Goal: Find contact information: Find contact information

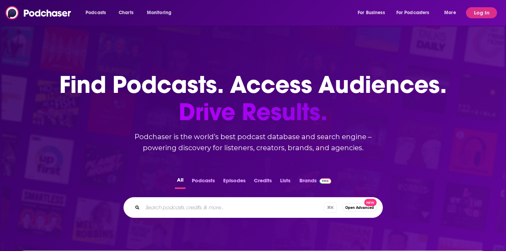
click at [168, 205] on input "Search podcasts, credits, & more..." at bounding box center [232, 207] width 181 height 11
type input "the vinyl guide"
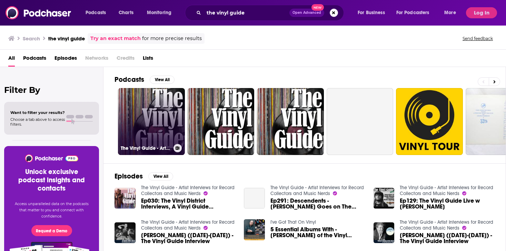
click at [157, 119] on link "The Vinyl Guide - Artist Interviews for Record Collectors and Music Nerds" at bounding box center [151, 121] width 67 height 67
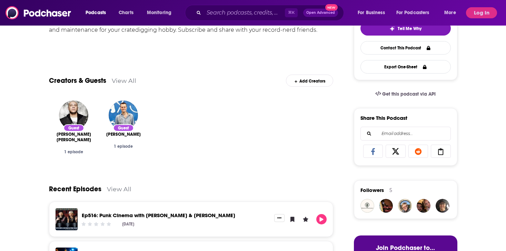
scroll to position [172, 0]
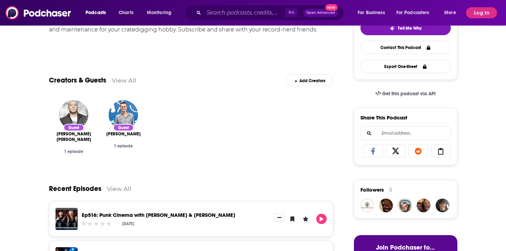
click at [77, 110] on img "Danko Jones" at bounding box center [73, 114] width 29 height 29
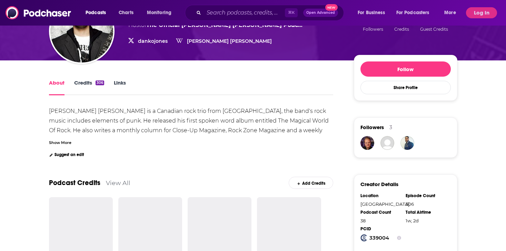
scroll to position [73, 0]
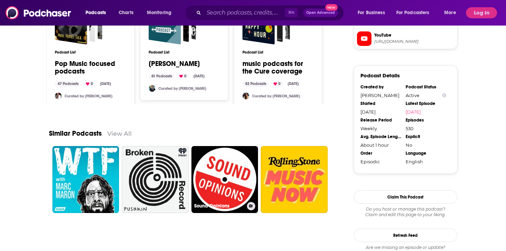
scroll to position [705, 0]
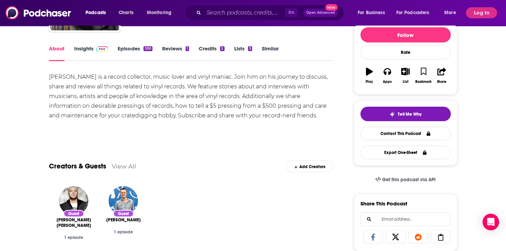
scroll to position [75, 0]
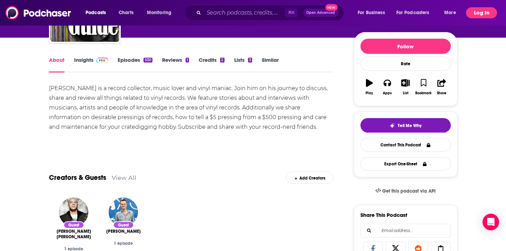
click at [477, 14] on button "Log In" at bounding box center [481, 12] width 31 height 11
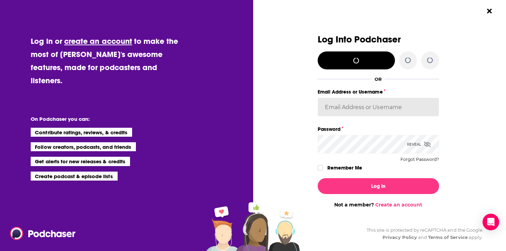
type input "[EMAIL_ADDRESS][DOMAIN_NAME]"
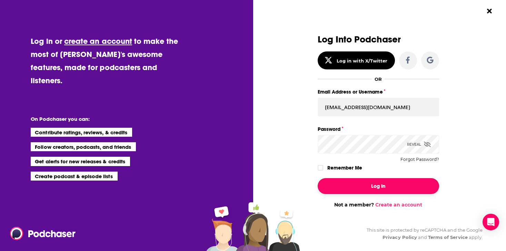
click at [367, 185] on button "Log In" at bounding box center [378, 186] width 121 height 16
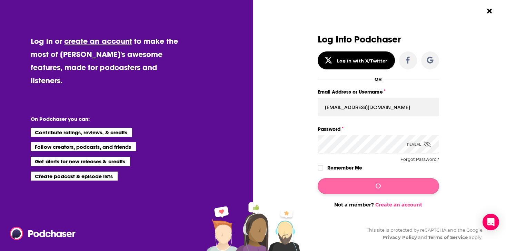
scroll to position [75, 0]
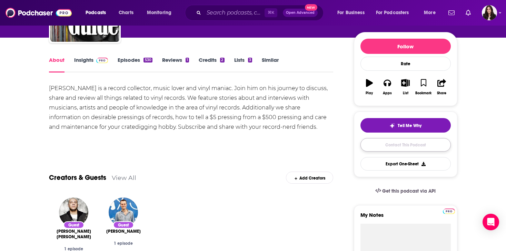
click at [378, 147] on link "Contact This Podcast" at bounding box center [405, 144] width 90 height 13
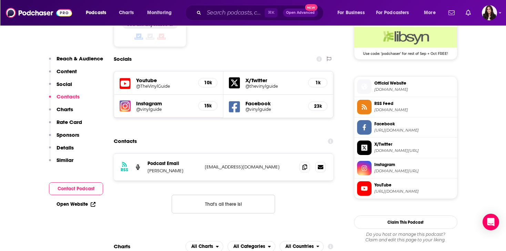
scroll to position [578, 0]
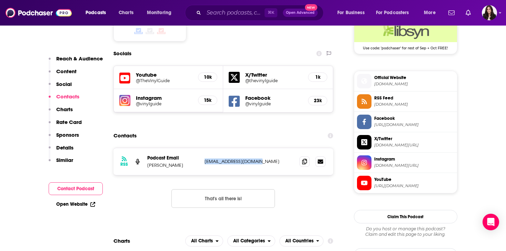
drag, startPoint x: 260, startPoint y: 134, endPoint x: 204, endPoint y: 135, distance: 56.6
click at [204, 148] on div "RSS Podcast Email [PERSON_NAME] [EMAIL_ADDRESS][DOMAIN_NAME] [EMAIL_ADDRESS][DO…" at bounding box center [223, 161] width 220 height 27
copy p "[EMAIL_ADDRESS][DOMAIN_NAME]"
drag, startPoint x: 171, startPoint y: 136, endPoint x: 148, endPoint y: 139, distance: 23.6
click at [148, 162] on p "[PERSON_NAME]" at bounding box center [173, 165] width 52 height 6
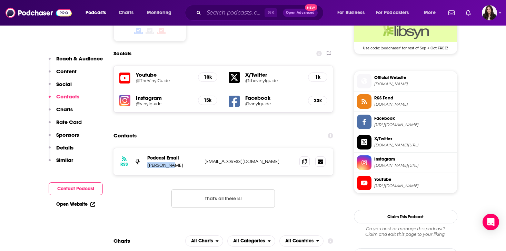
copy p "[PERSON_NAME]"
